Goal: Task Accomplishment & Management: Manage account settings

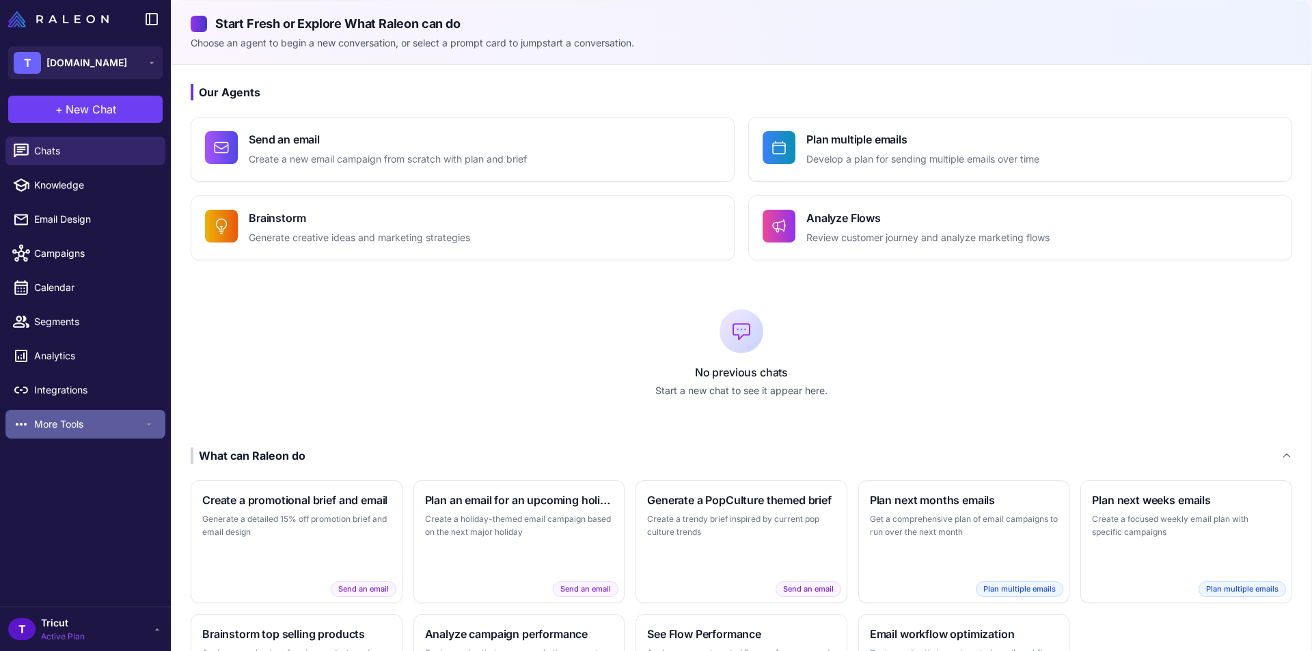
click at [74, 425] on span "More Tools" at bounding box center [88, 424] width 109 height 15
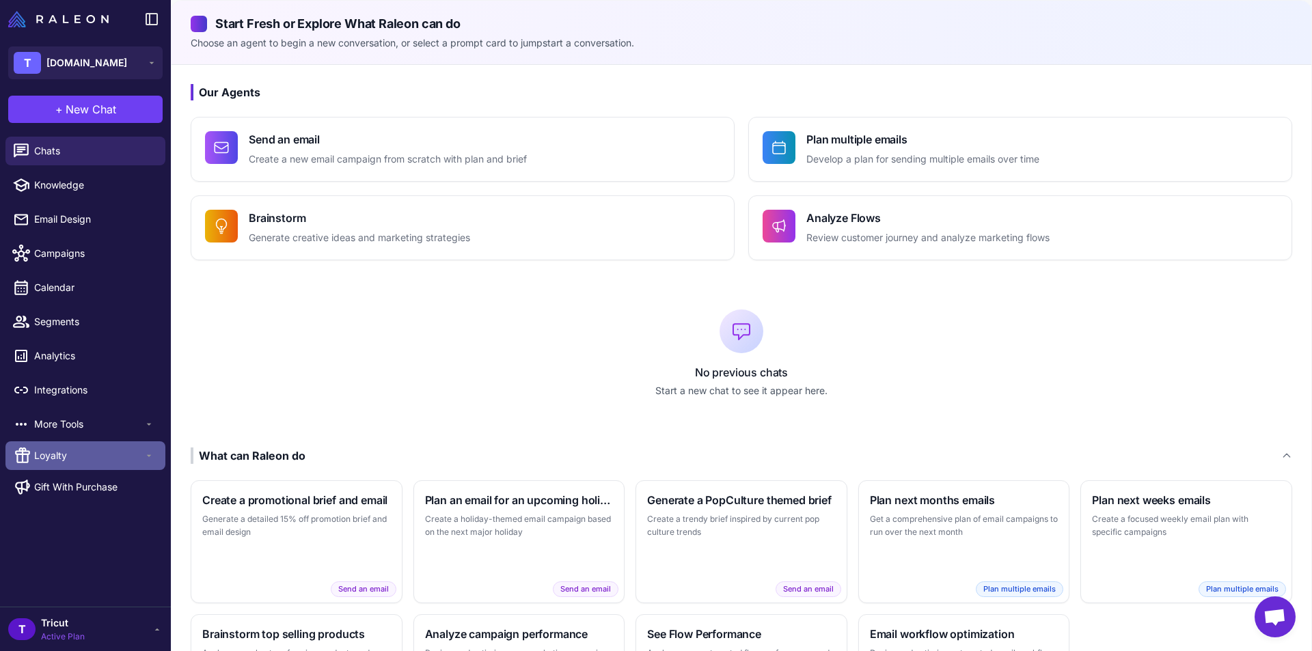
click at [59, 449] on span "Loyalty" at bounding box center [88, 455] width 109 height 15
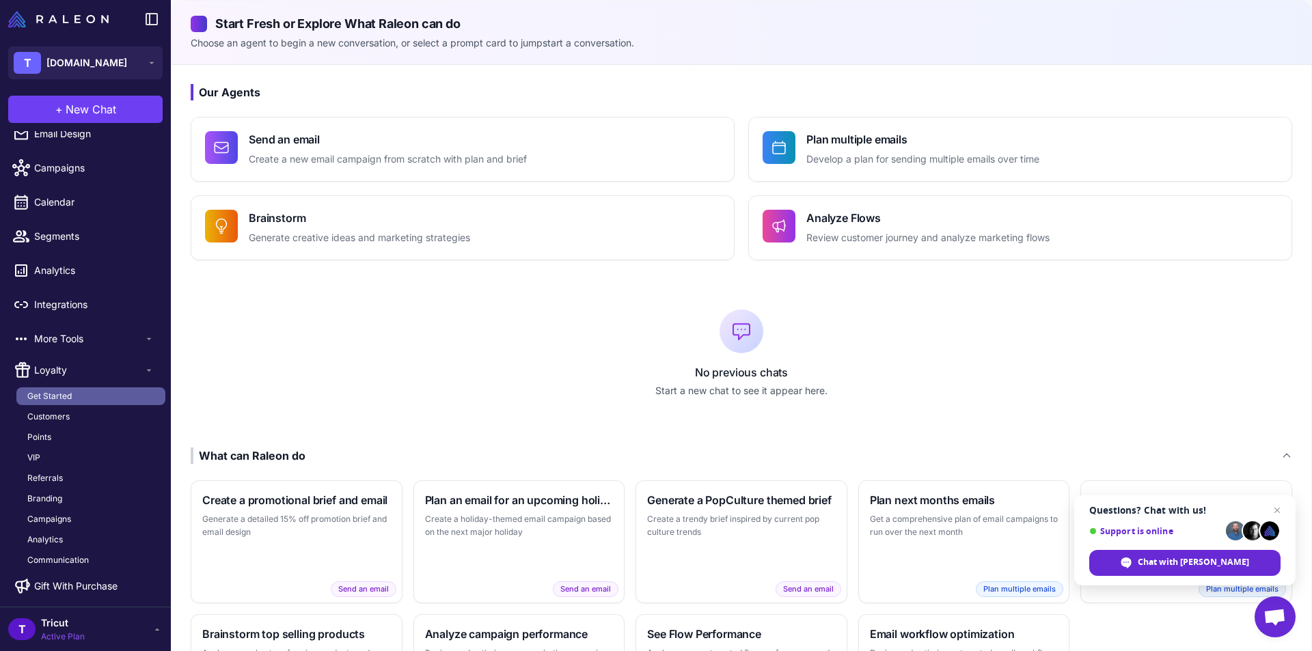
scroll to position [87, 0]
click at [66, 394] on span "Get Started" at bounding box center [49, 394] width 44 height 12
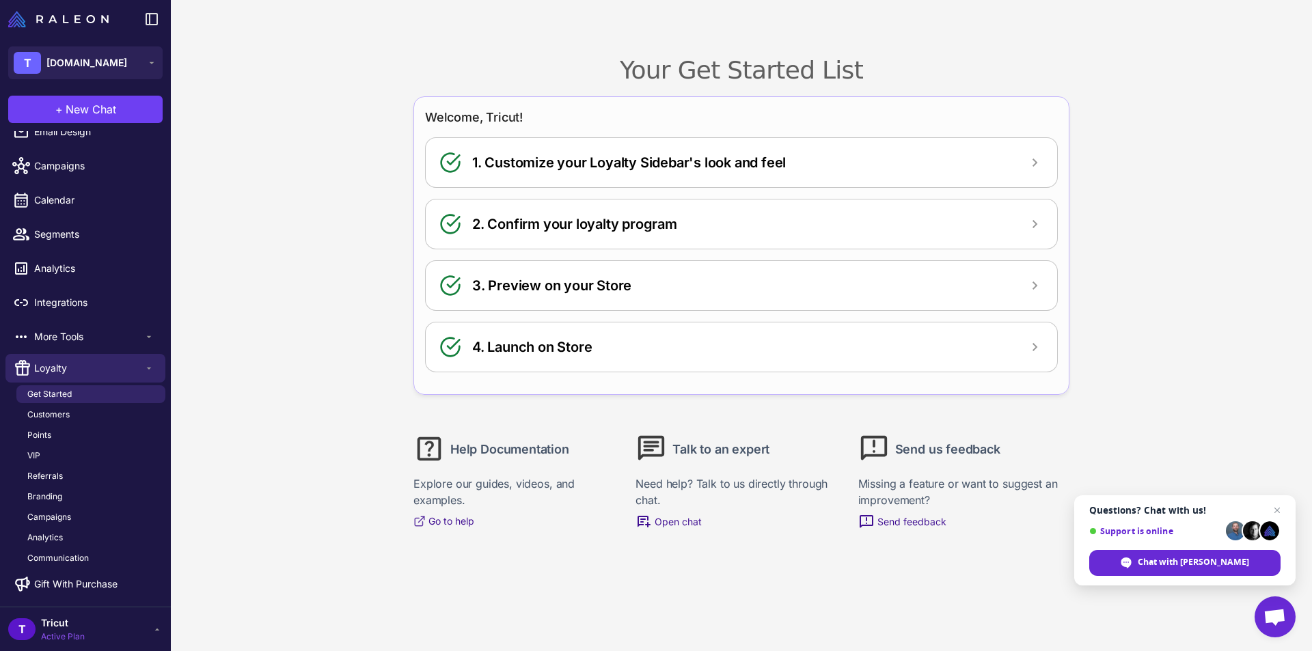
click at [578, 289] on h2 "3. Preview on your Store" at bounding box center [551, 285] width 159 height 21
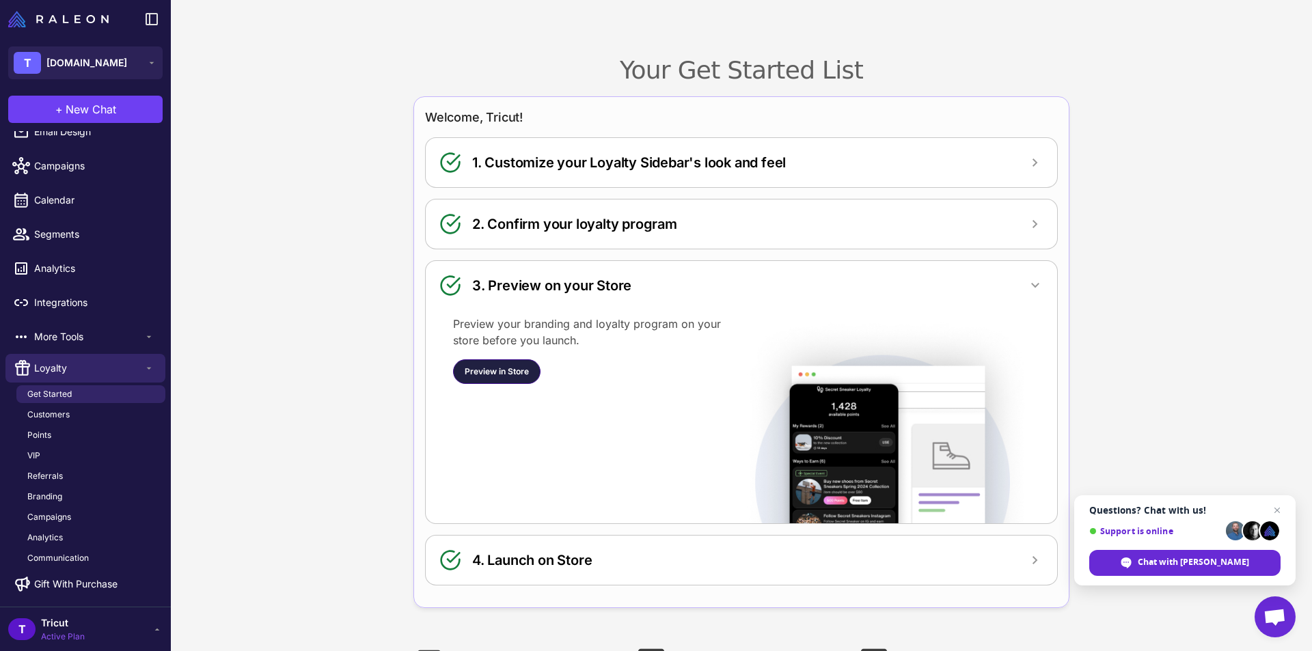
click at [505, 373] on span "Preview in Store" at bounding box center [497, 372] width 64 height 12
click at [635, 567] on div "4. Launch on Store" at bounding box center [741, 560] width 604 height 22
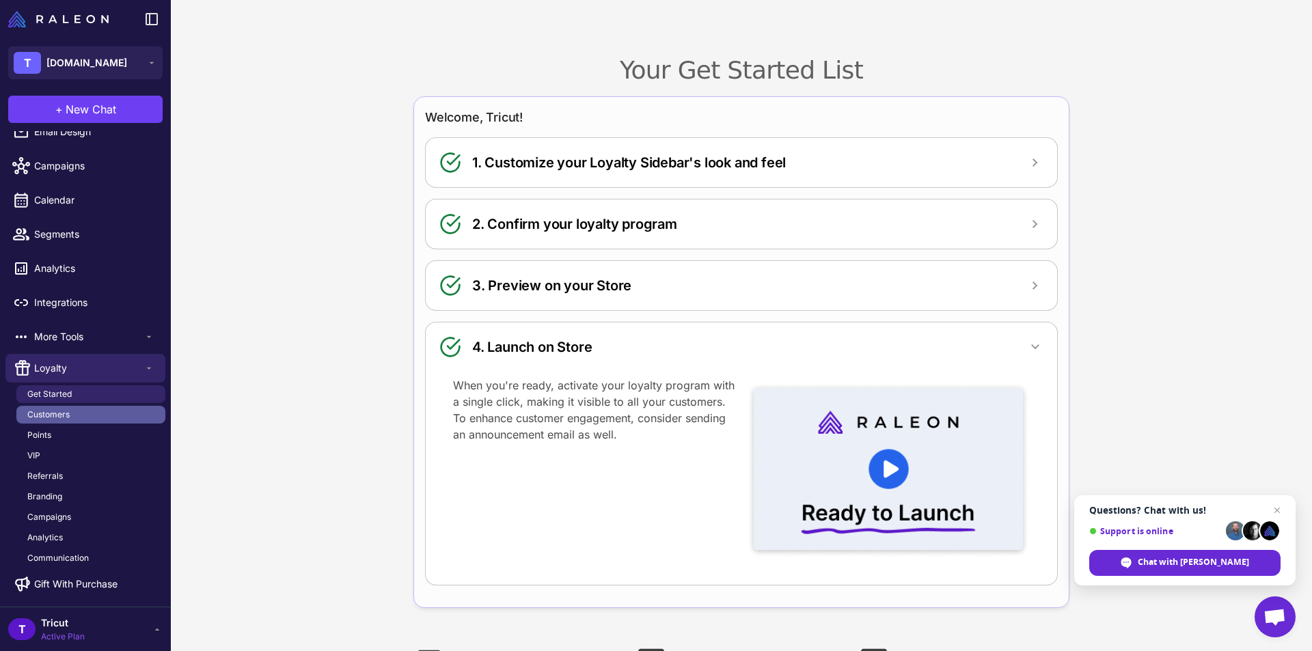
click at [72, 413] on link "Customers" at bounding box center [90, 415] width 149 height 18
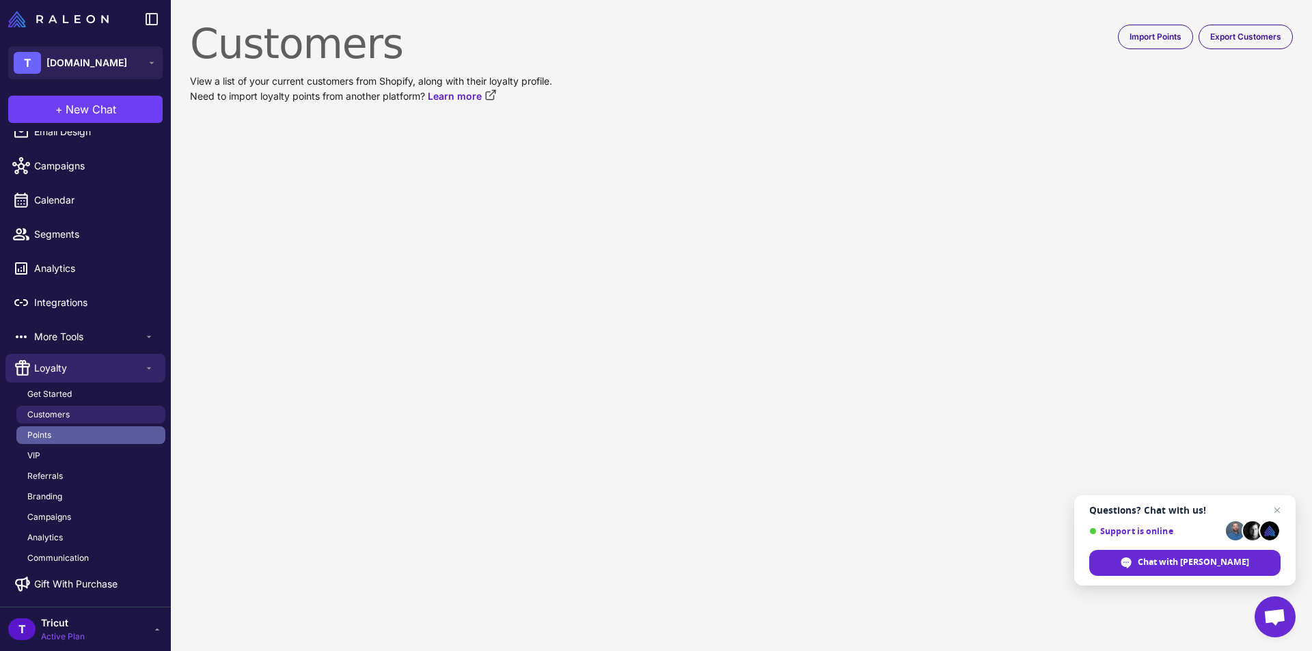
click at [54, 436] on link "Points" at bounding box center [90, 435] width 149 height 18
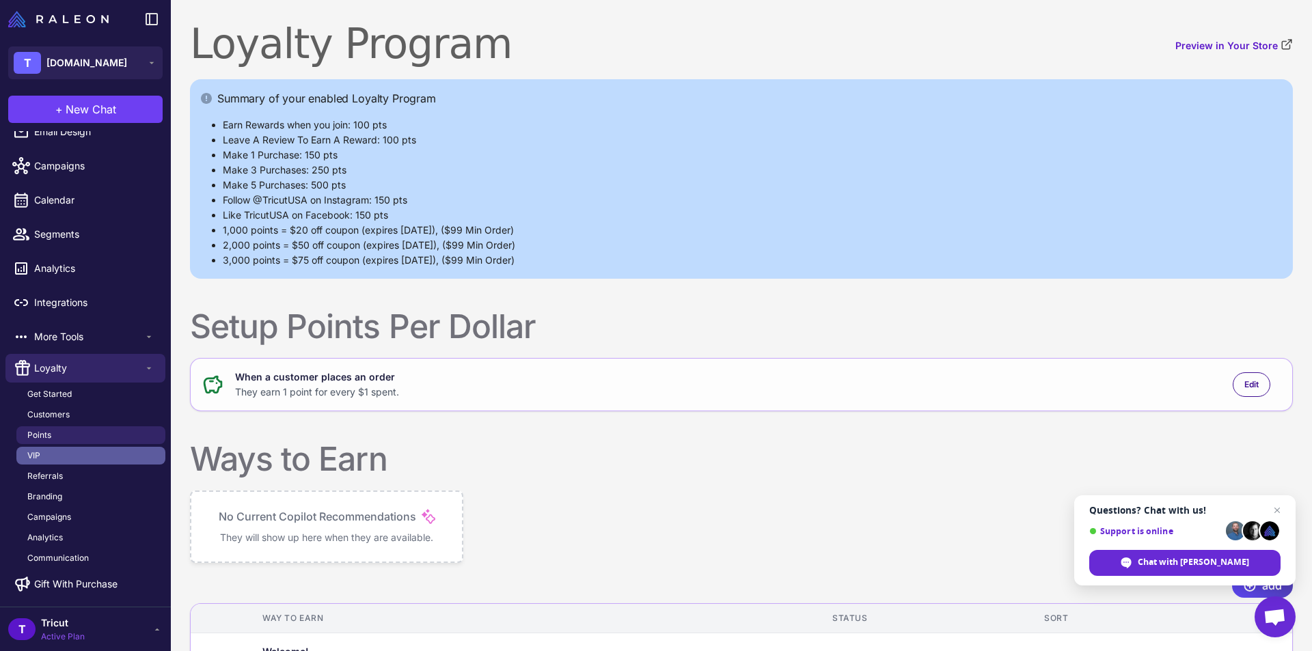
click at [46, 455] on link "VIP" at bounding box center [90, 456] width 149 height 18
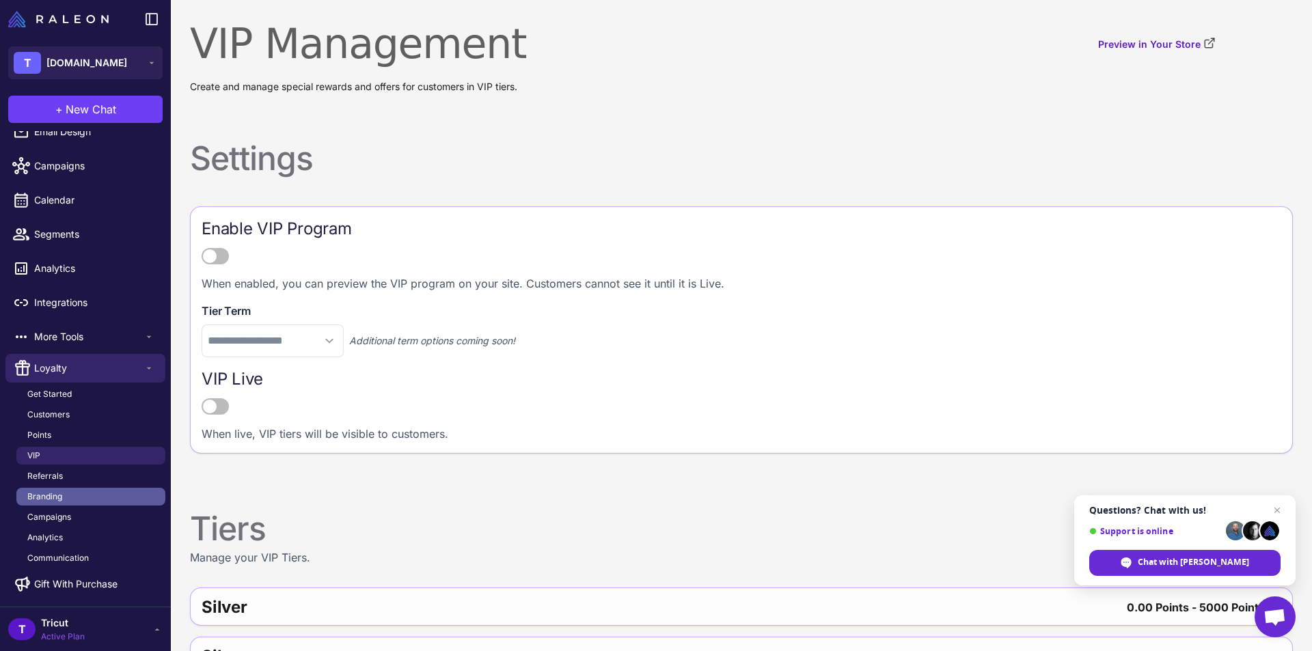
click at [70, 489] on link "Branding" at bounding box center [90, 497] width 149 height 18
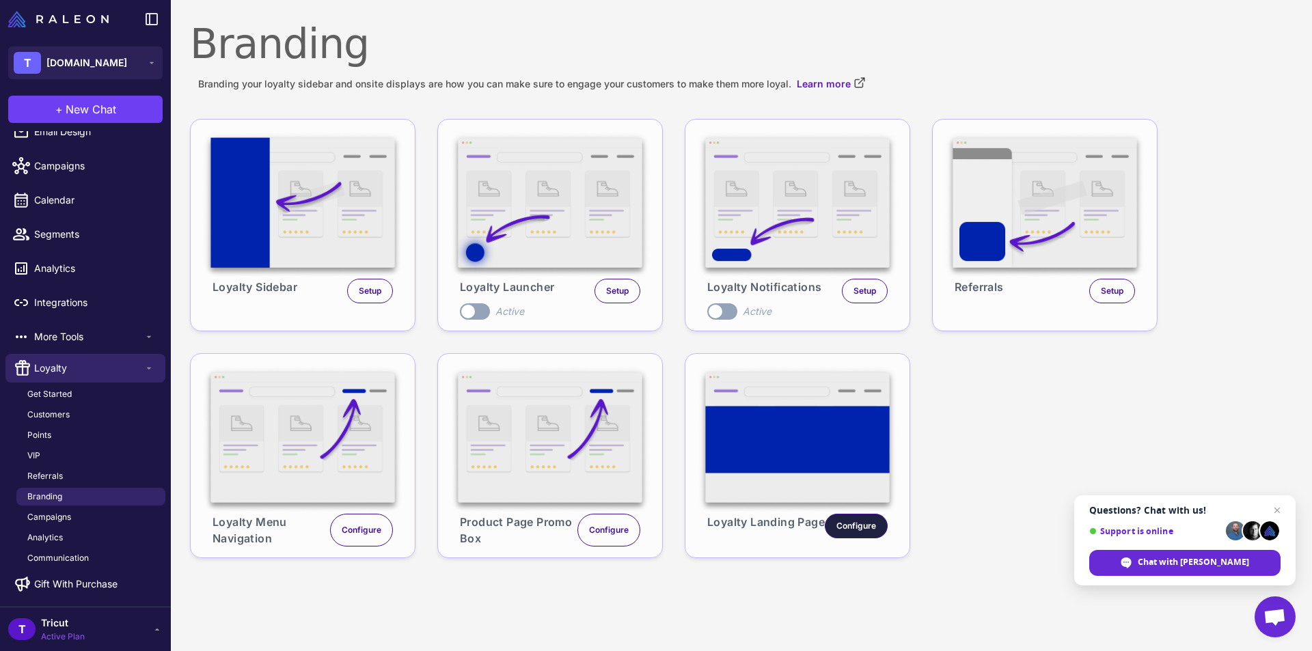
click at [841, 529] on span "Configure" at bounding box center [856, 526] width 40 height 12
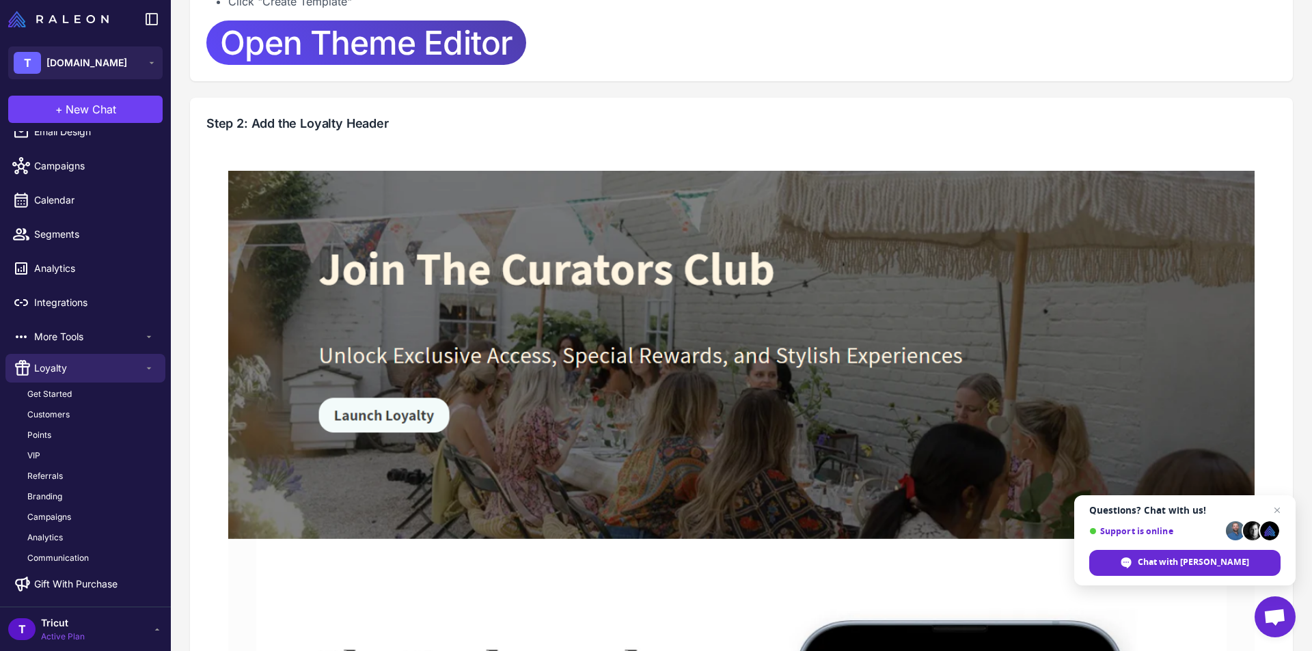
scroll to position [137, 0]
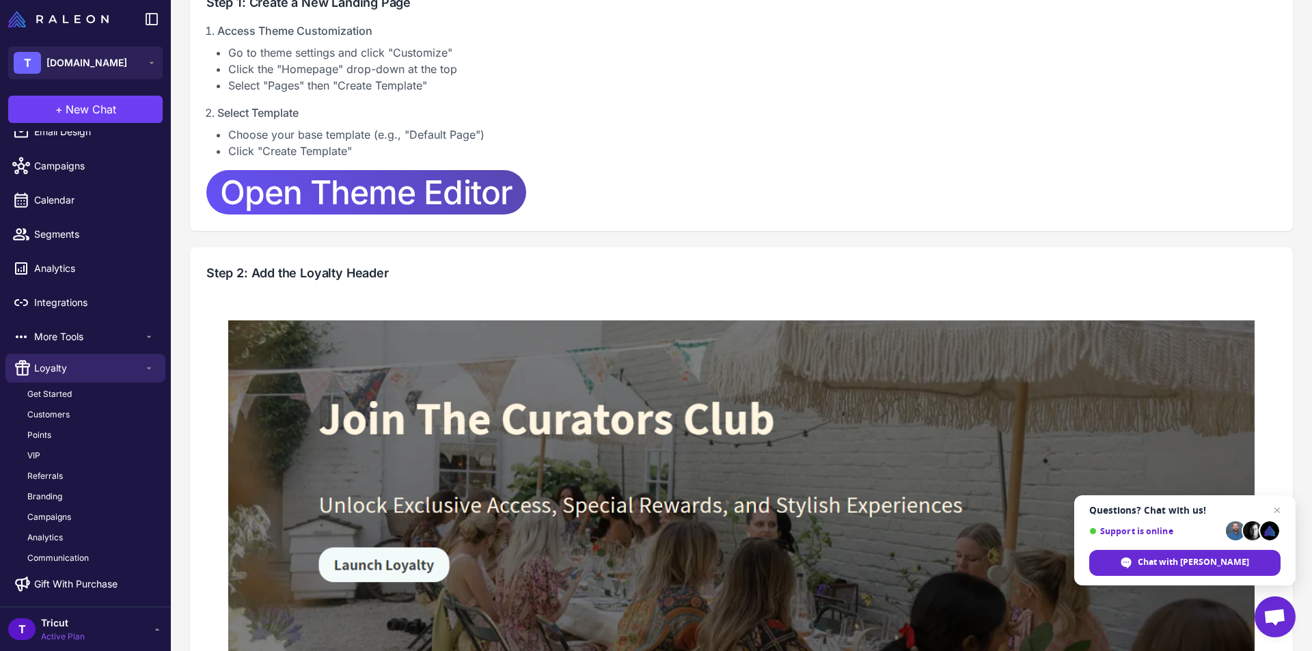
click at [407, 193] on span "Open Theme Editor" at bounding box center [366, 192] width 292 height 44
click at [65, 629] on span "Tricut" at bounding box center [63, 623] width 44 height 15
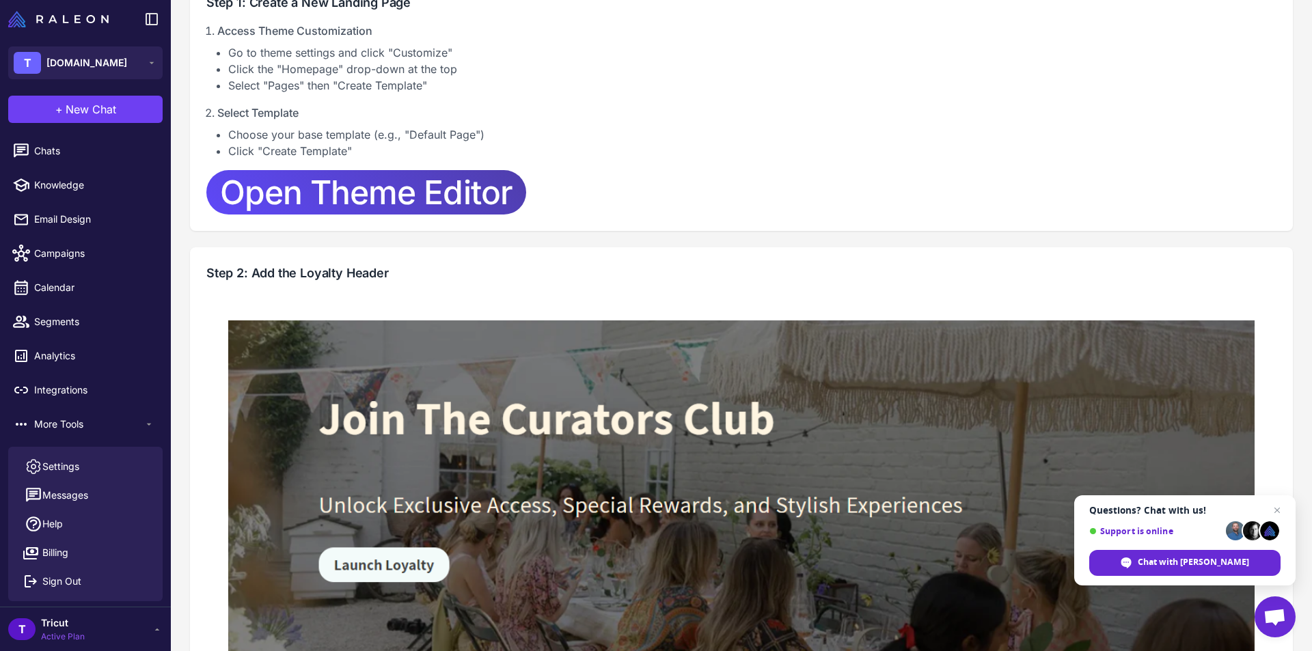
scroll to position [0, 0]
click at [69, 386] on span "Integrations" at bounding box center [94, 390] width 120 height 15
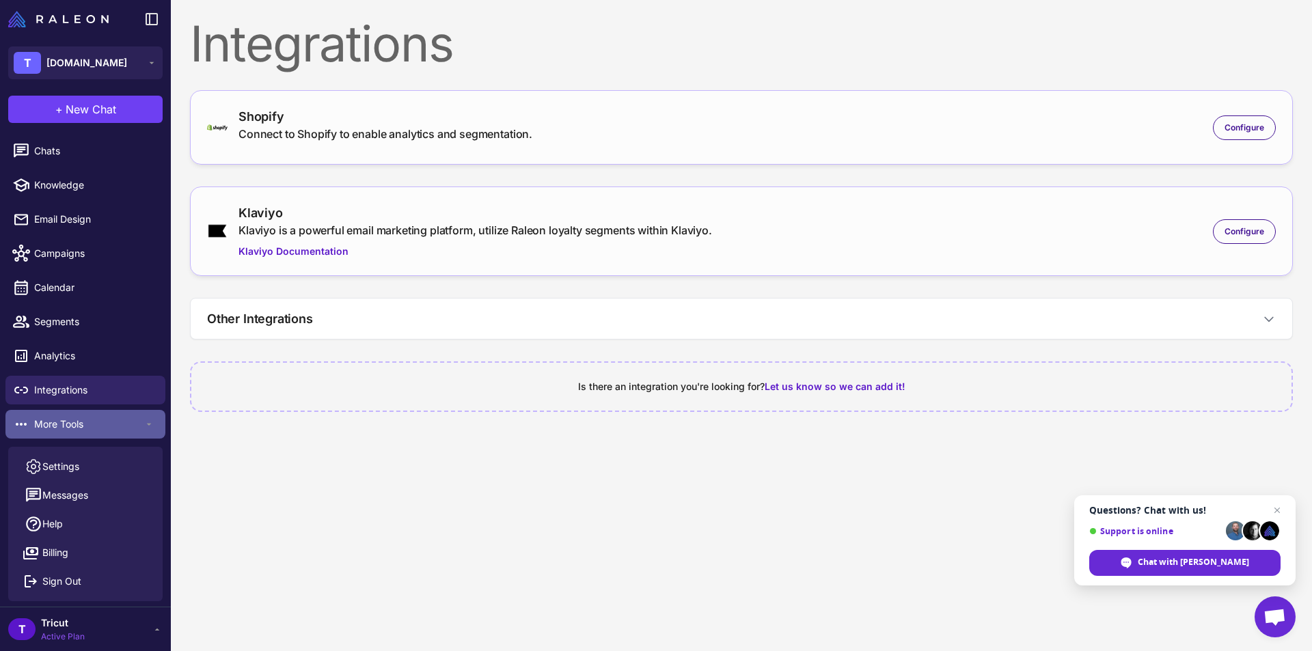
click at [70, 422] on span "More Tools" at bounding box center [88, 424] width 109 height 15
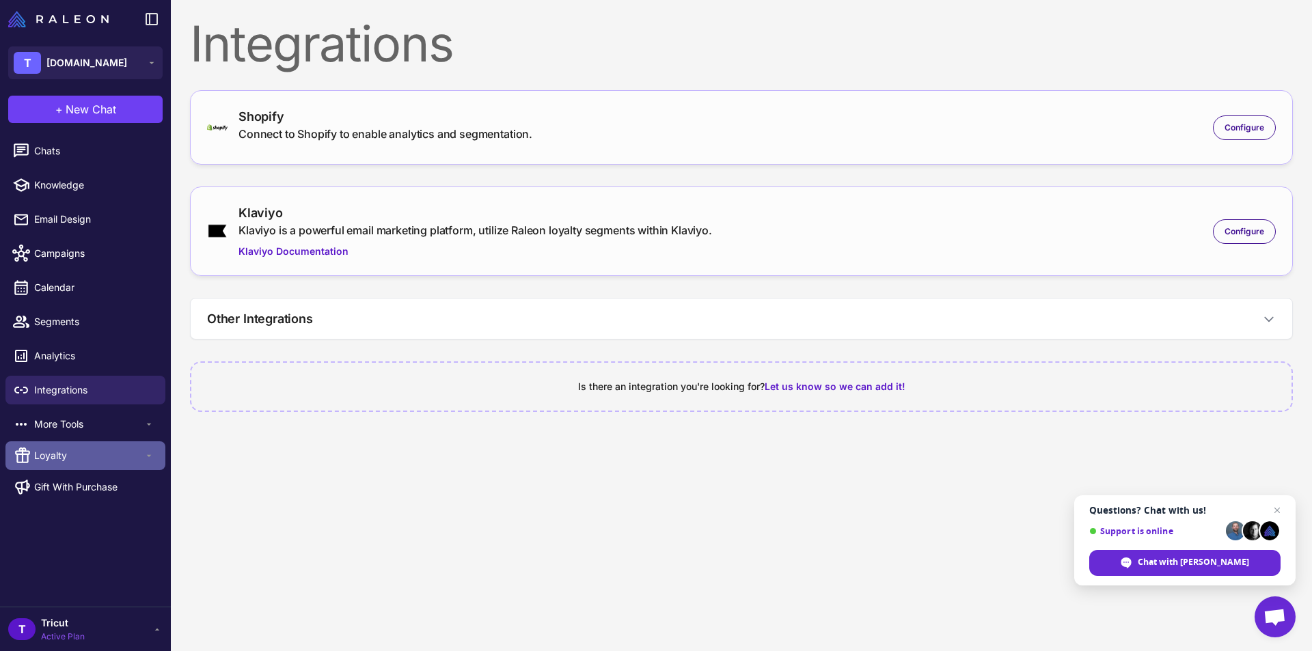
click at [60, 447] on div "Loyalty" at bounding box center [85, 455] width 160 height 29
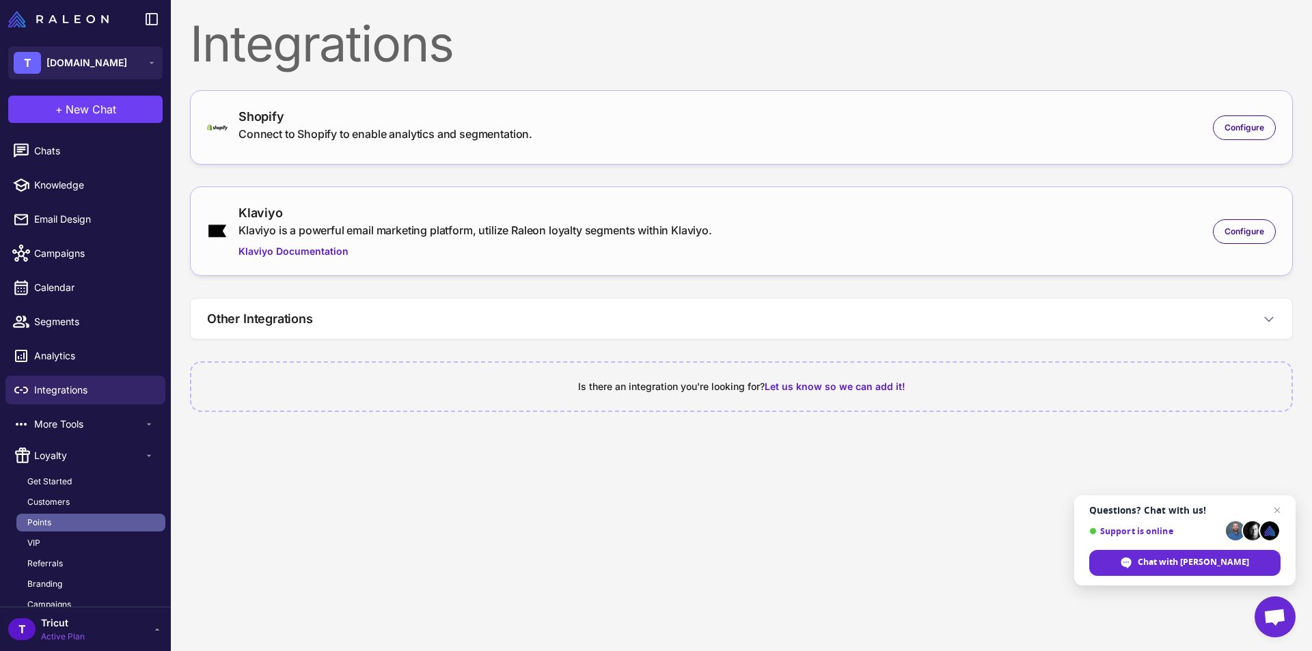
click at [53, 521] on link "Points" at bounding box center [90, 523] width 149 height 18
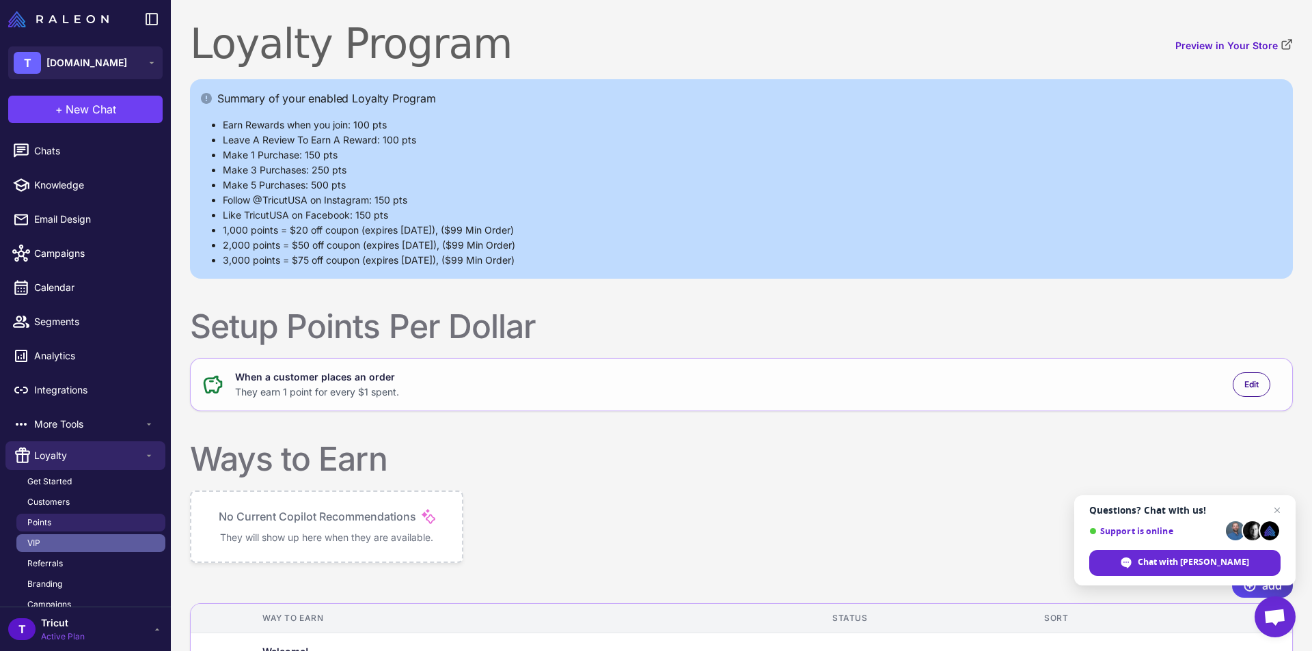
click at [46, 545] on link "VIP" at bounding box center [90, 543] width 149 height 18
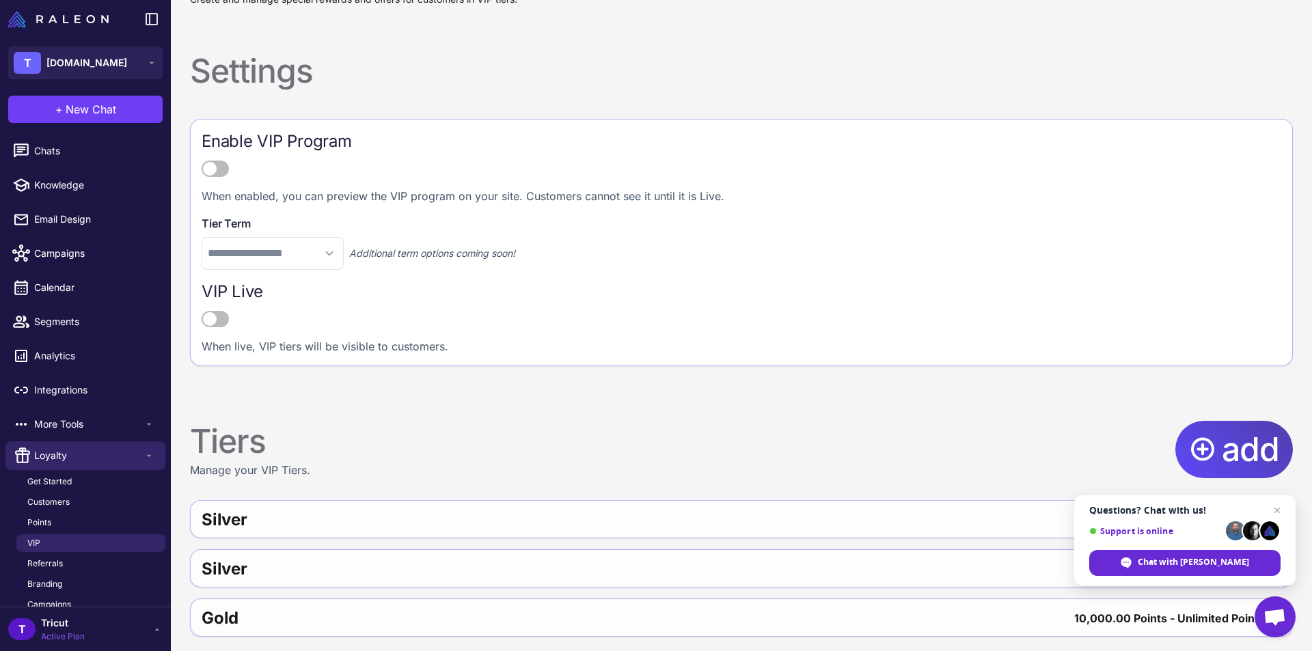
scroll to position [92, 0]
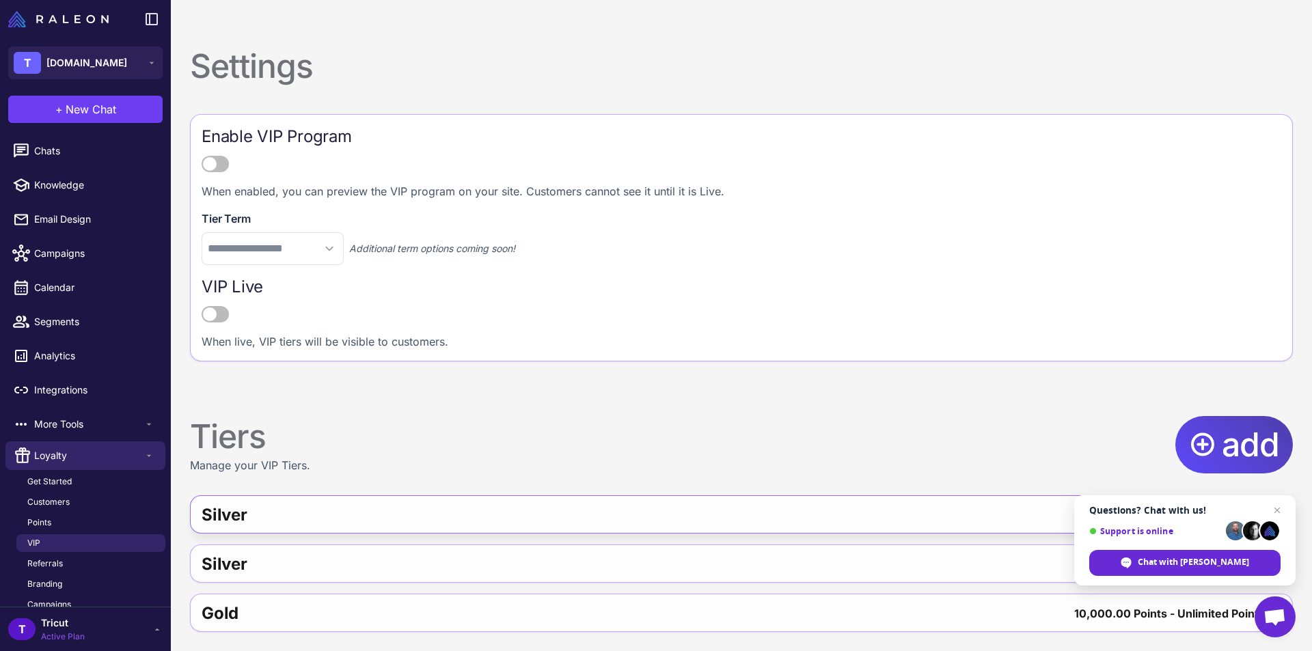
click at [266, 511] on div "Silver" at bounding box center [444, 515] width 485 height 33
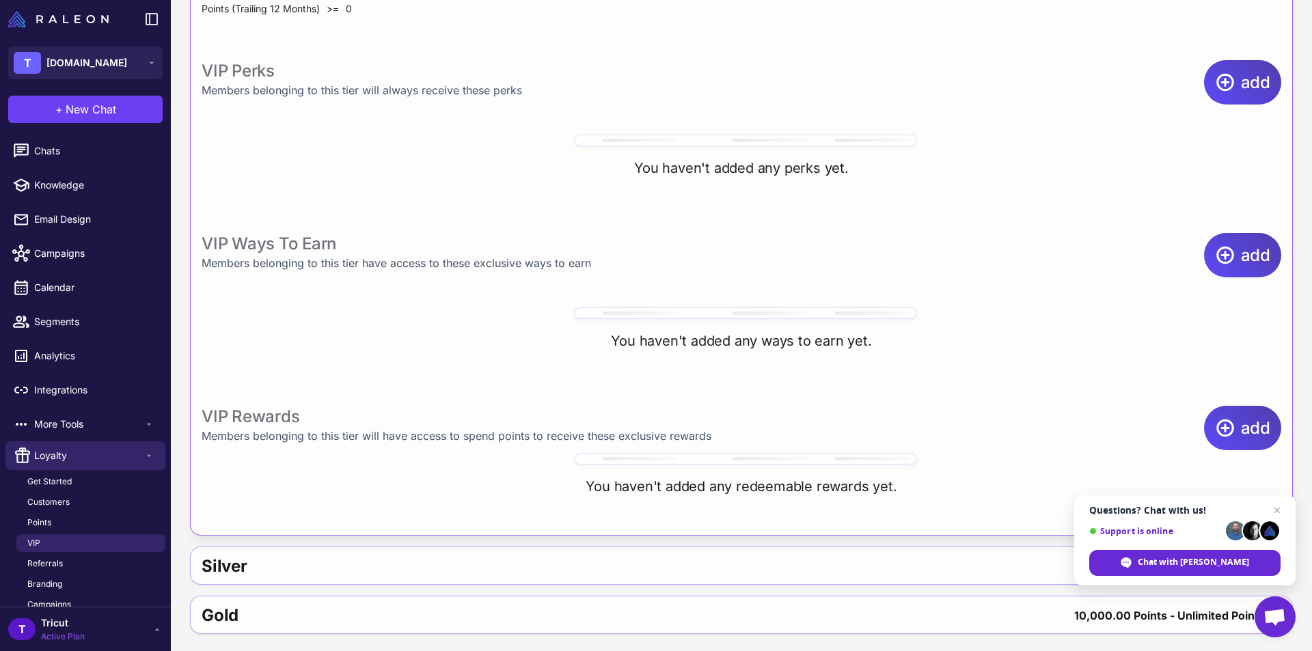
scroll to position [690, 0]
click at [345, 556] on div "Silver" at bounding box center [437, 564] width 470 height 33
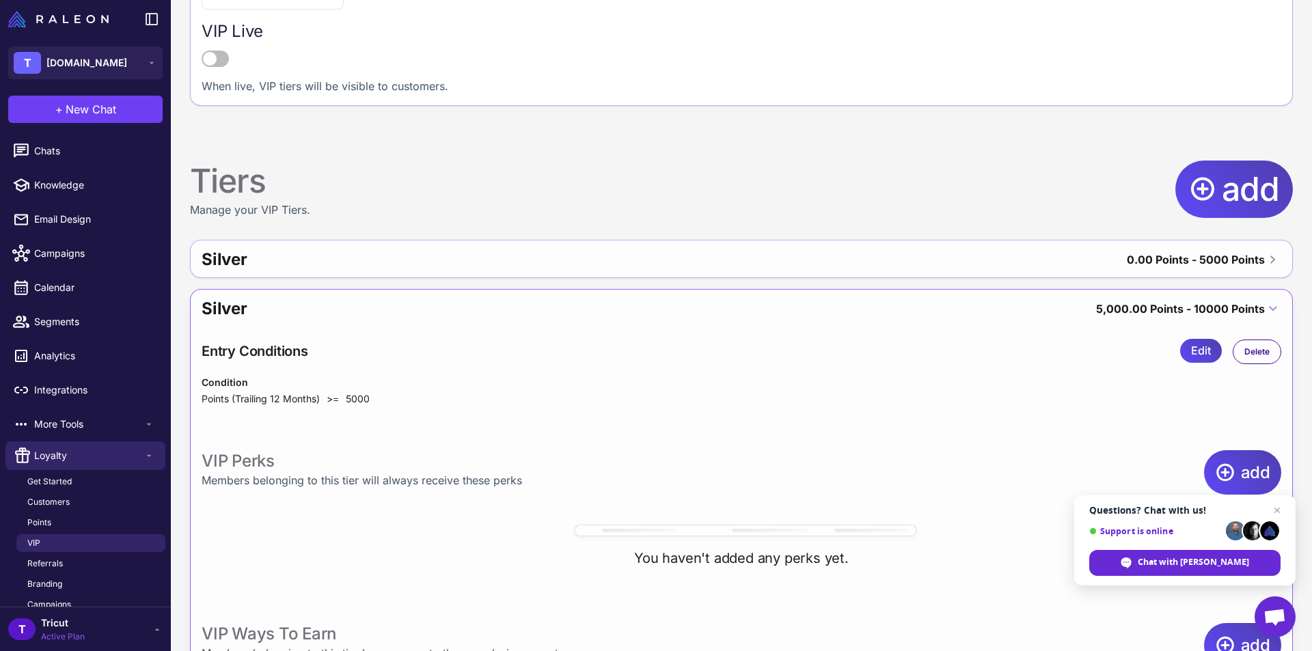
scroll to position [691, 0]
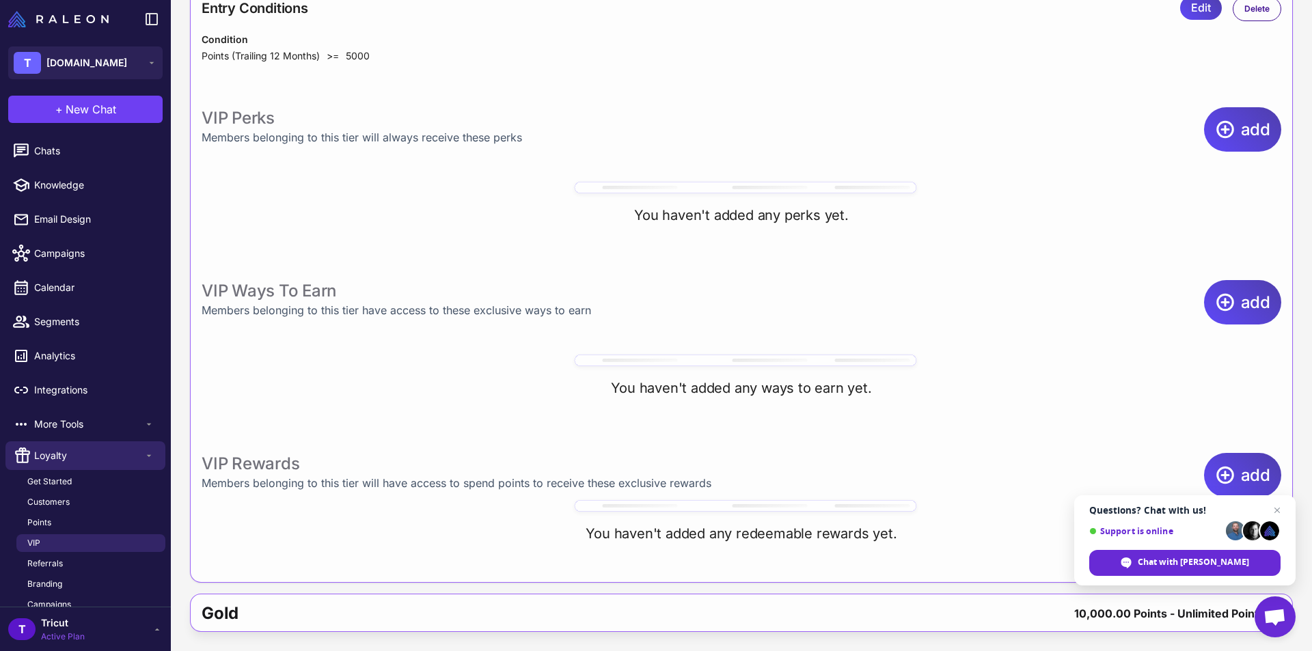
click at [352, 594] on div "Silver 0.00 Points - 5000 Points Entry Conditions Edit Condition Points (Traili…" at bounding box center [741, 264] width 1103 height 735
click at [55, 563] on span "Referrals" at bounding box center [45, 564] width 36 height 12
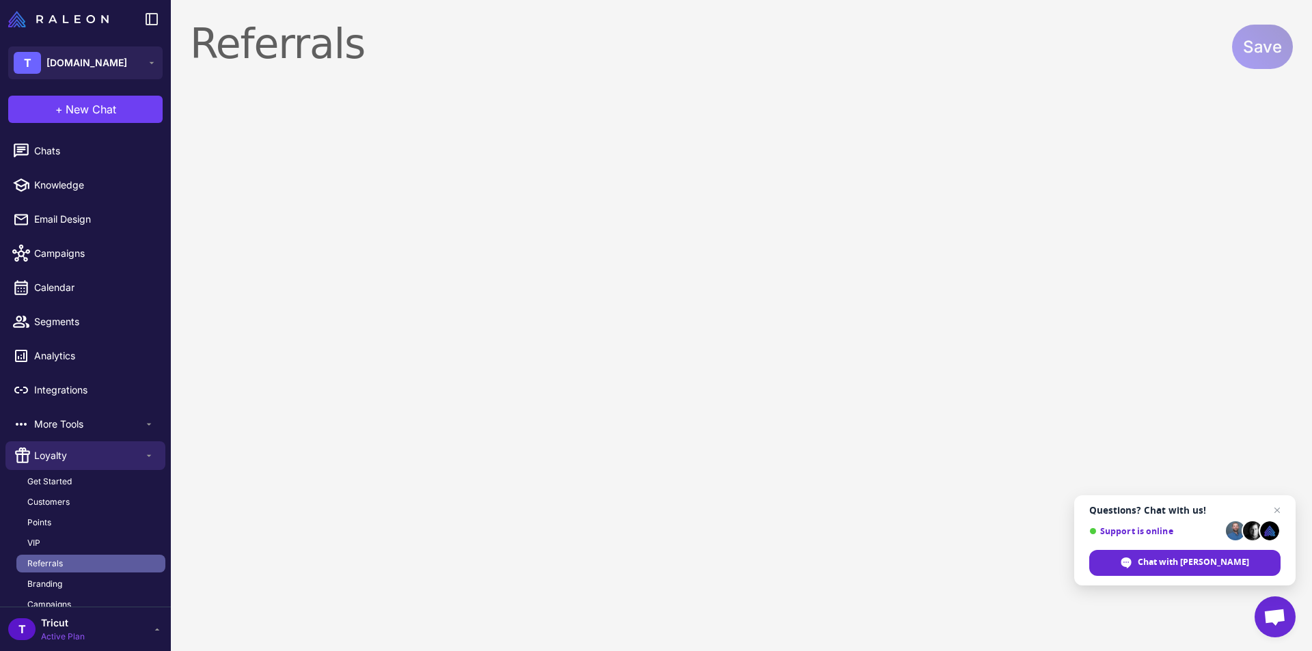
select select "**********"
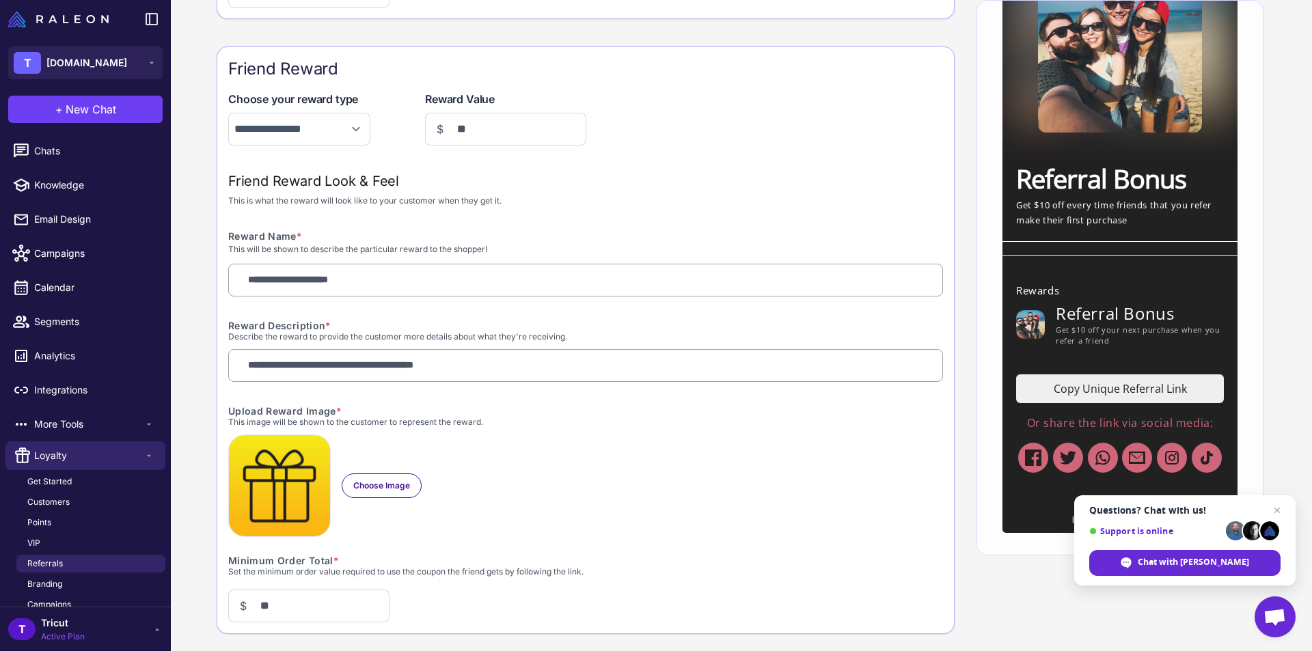
scroll to position [783, 0]
click at [72, 491] on ul "Get Started Customers Points VIP Referrals Branding Campaigns Analytics Communi…" at bounding box center [90, 564] width 149 height 182
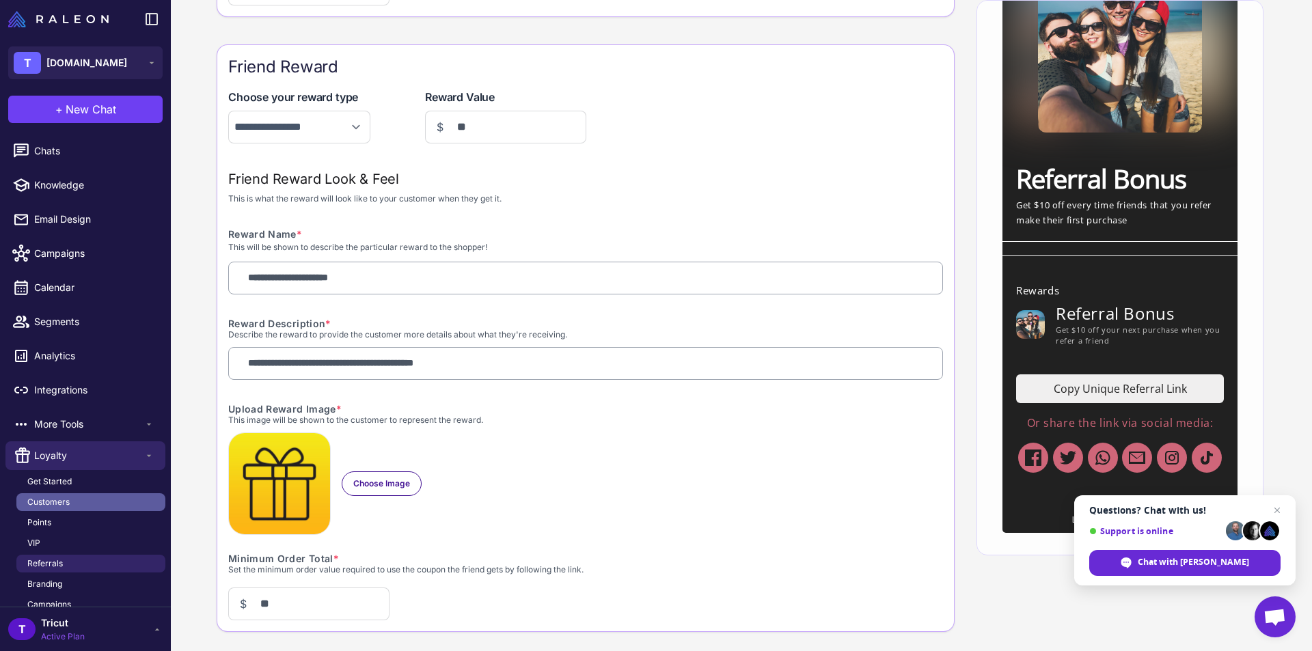
click at [68, 508] on link "Customers" at bounding box center [90, 502] width 149 height 18
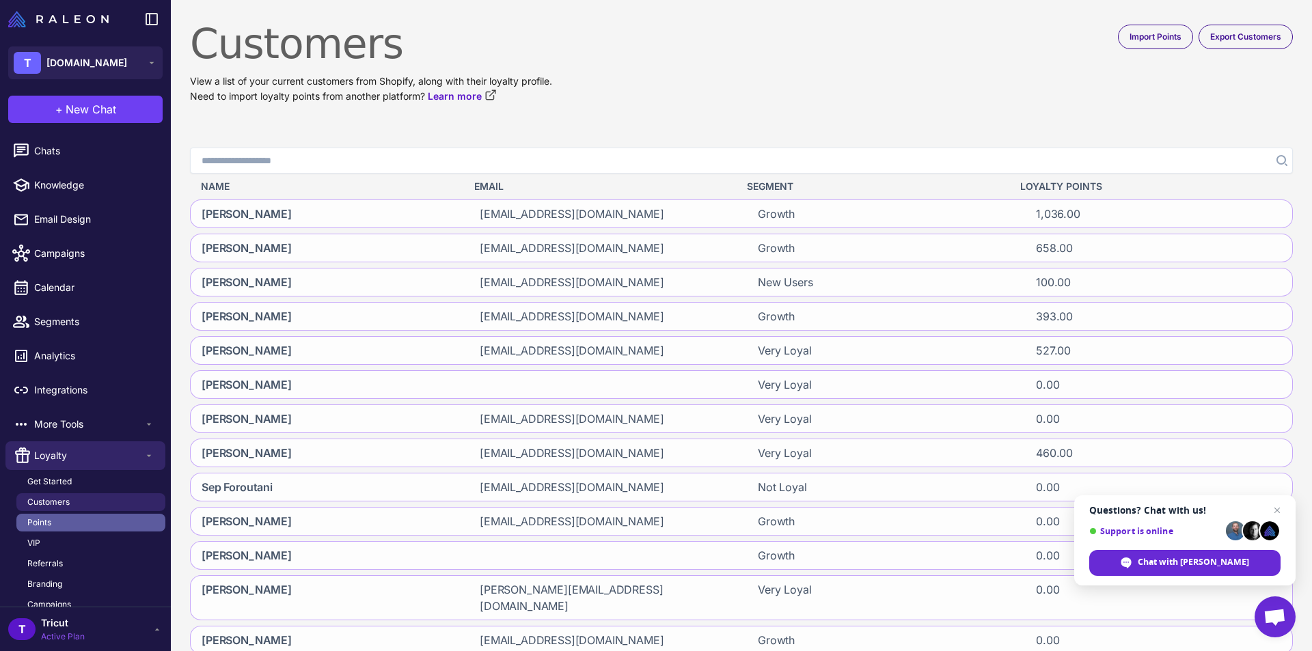
click at [63, 519] on link "Points" at bounding box center [90, 523] width 149 height 18
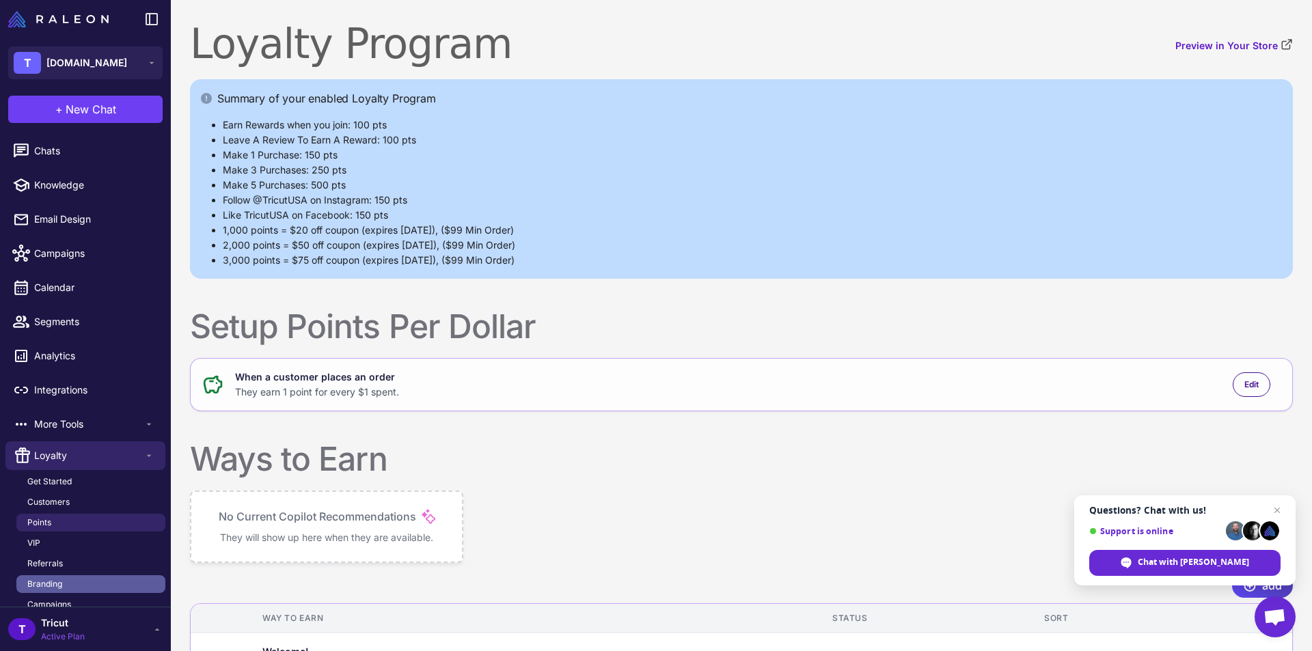
click at [65, 586] on link "Branding" at bounding box center [90, 584] width 149 height 18
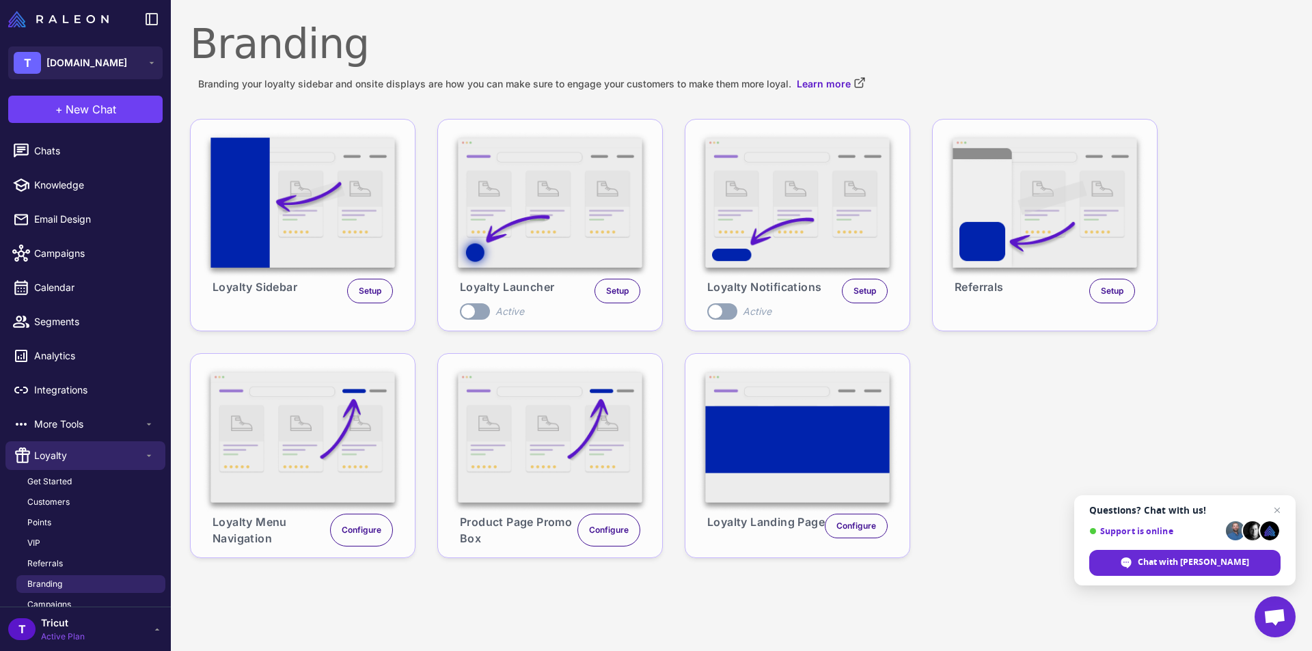
click at [834, 449] on img at bounding box center [797, 439] width 202 height 148
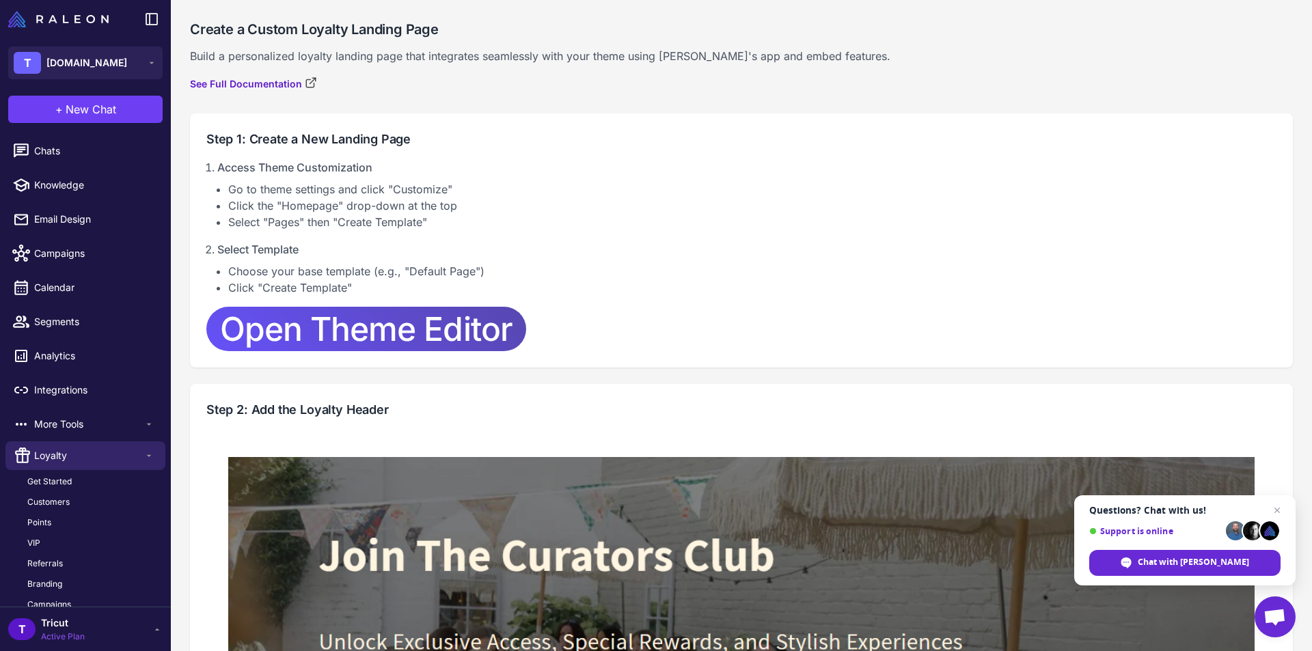
click at [428, 325] on span "Open Theme Editor" at bounding box center [366, 329] width 292 height 44
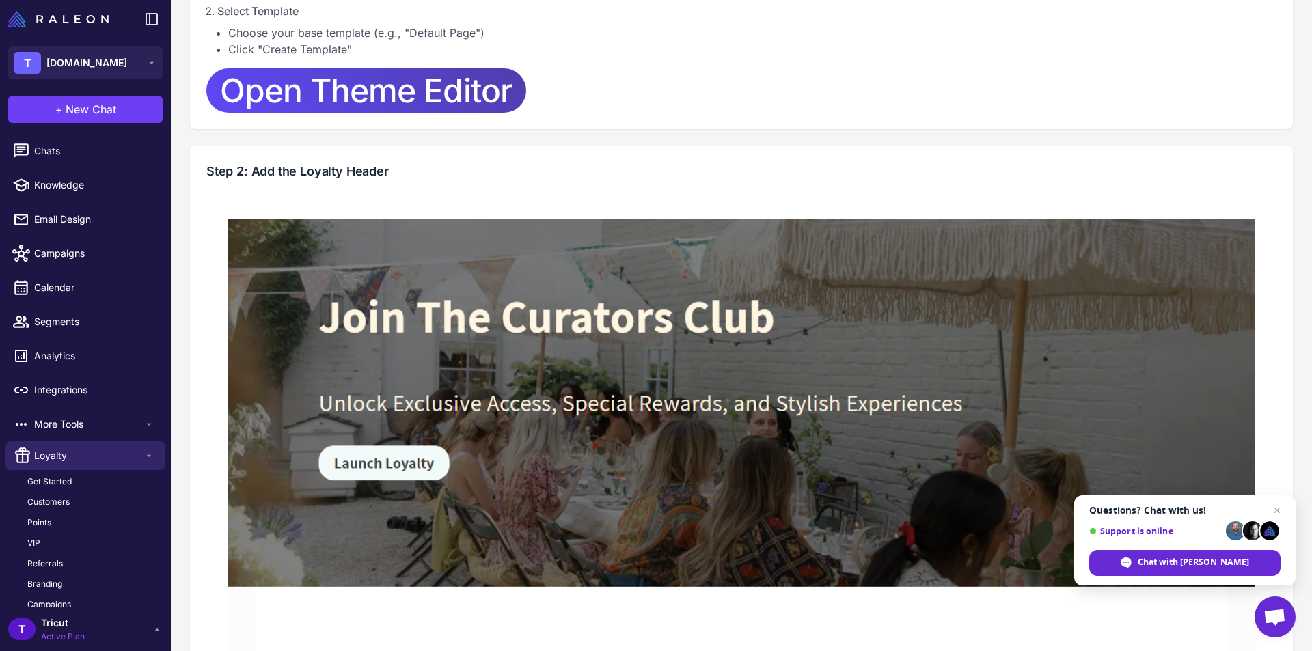
scroll to position [273, 0]
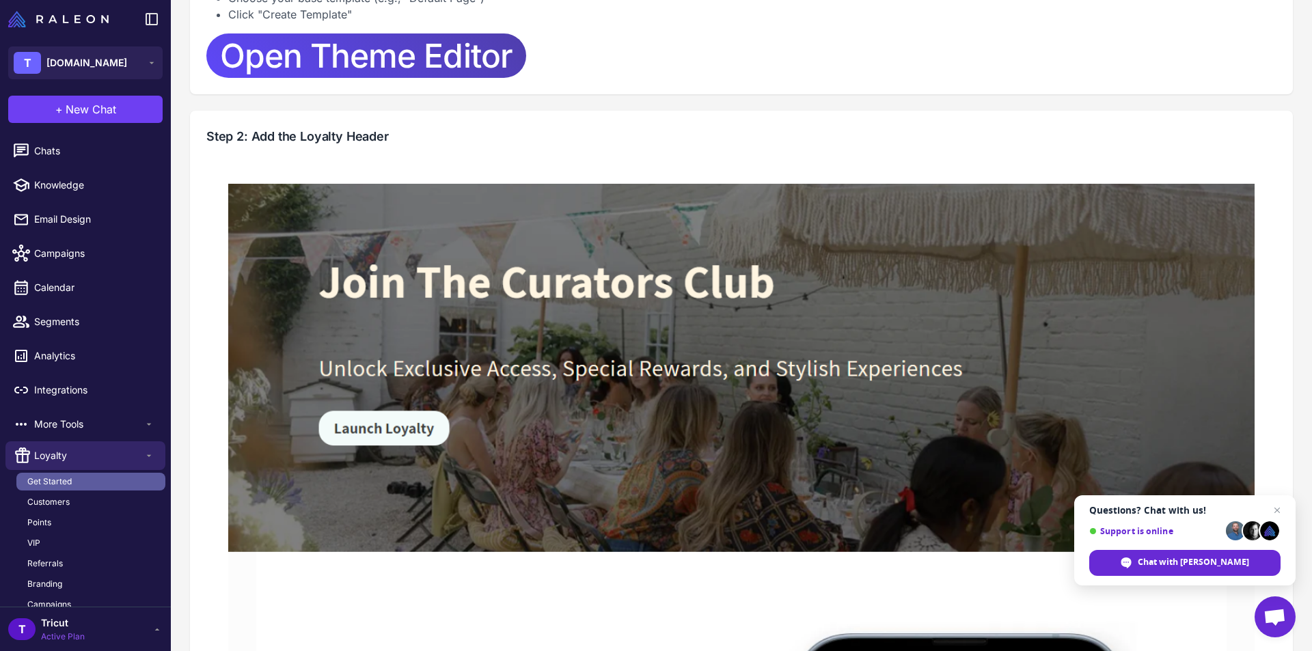
click at [39, 481] on span "Get Started" at bounding box center [49, 482] width 44 height 12
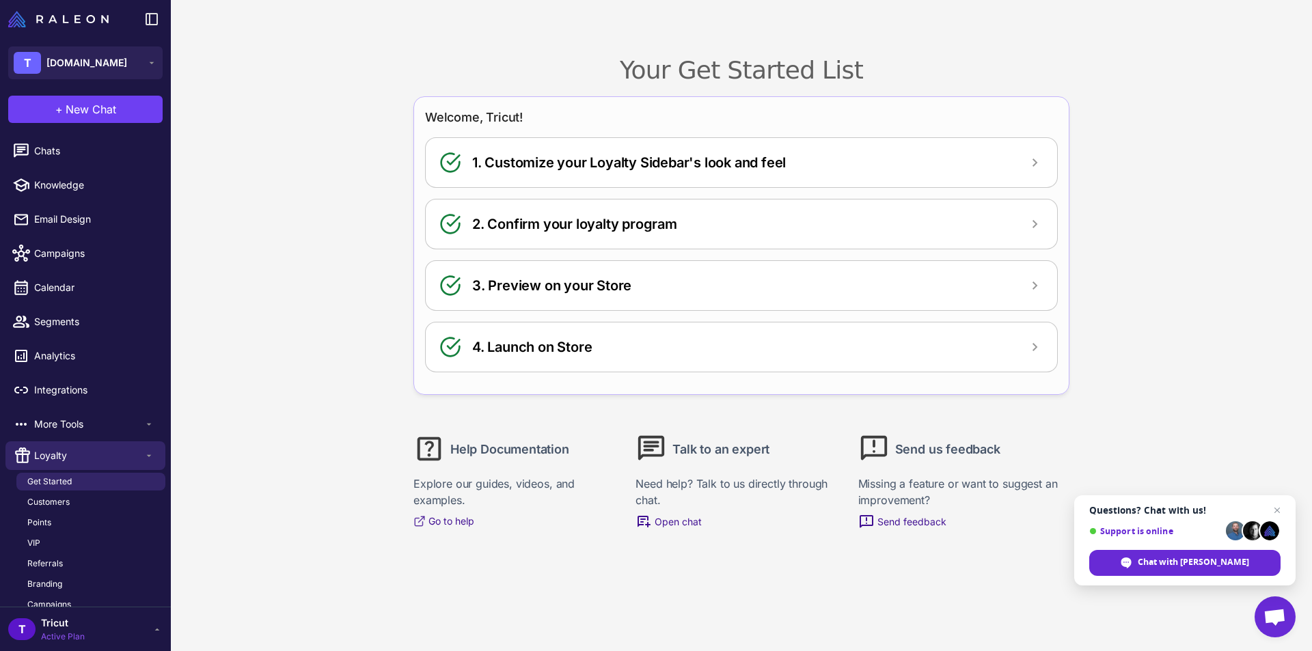
click at [713, 163] on h2 "1. Customize your Loyalty Sidebar's look and feel" at bounding box center [629, 162] width 314 height 21
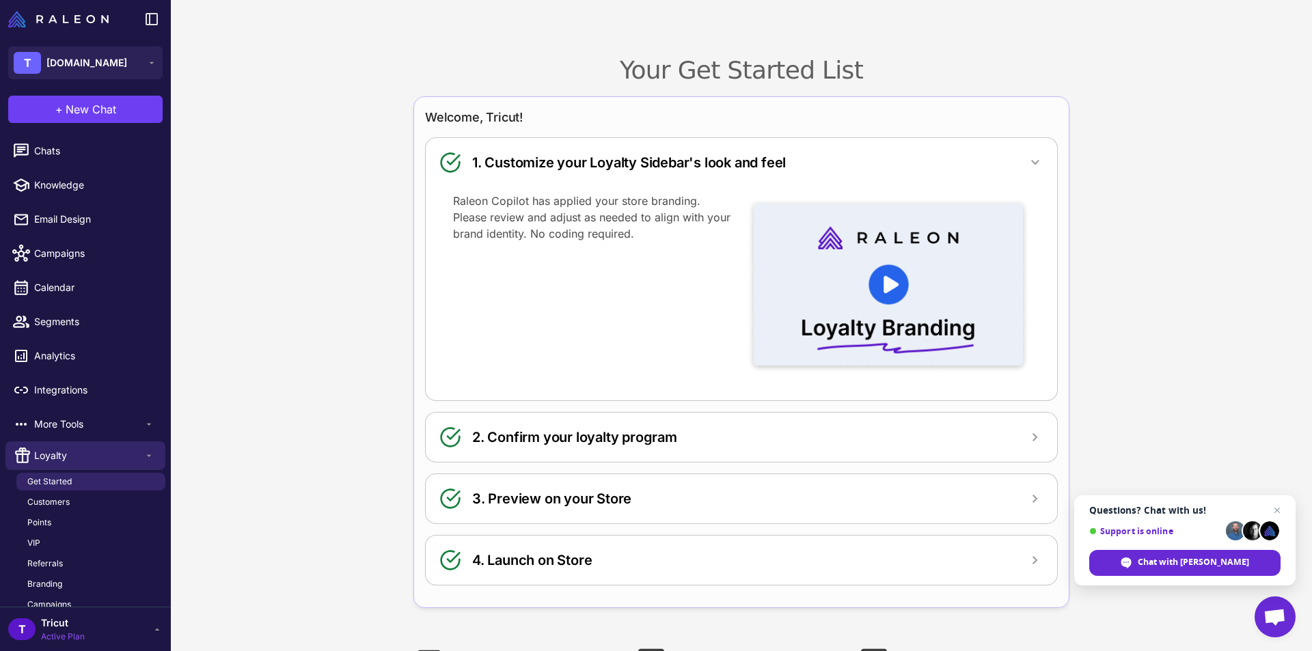
click at [651, 222] on p "Raleon Copilot has applied your store branding. Please review and adjust as nee…" at bounding box center [594, 217] width 283 height 49
click at [551, 433] on h2 "2. Confirm your loyalty program" at bounding box center [574, 437] width 205 height 21
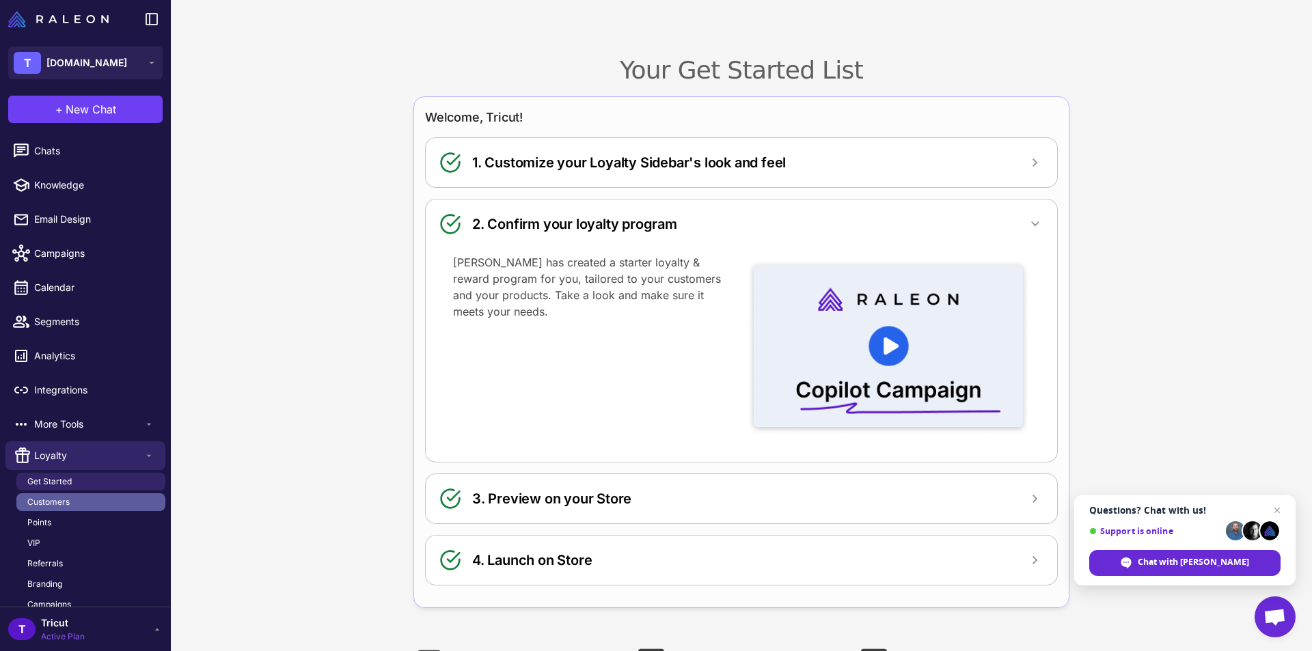
click at [55, 501] on span "Customers" at bounding box center [48, 502] width 42 height 12
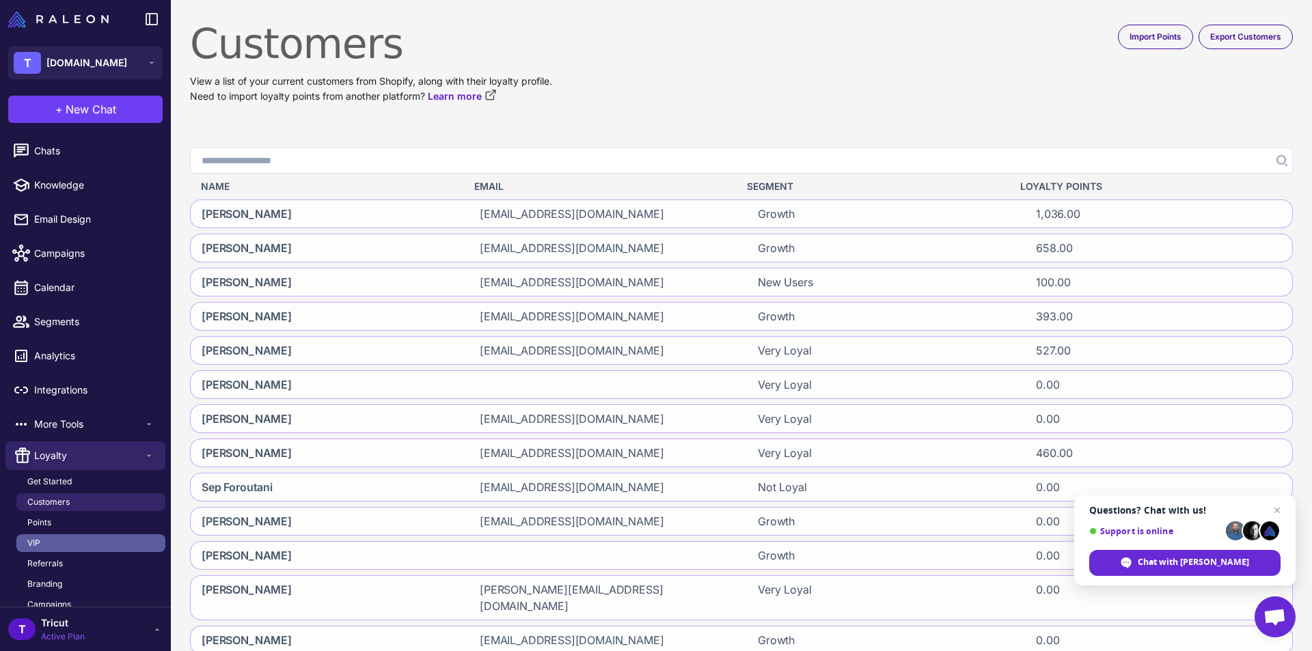
click at [44, 538] on link "VIP" at bounding box center [90, 543] width 149 height 18
